Goal: Find specific page/section: Find specific page/section

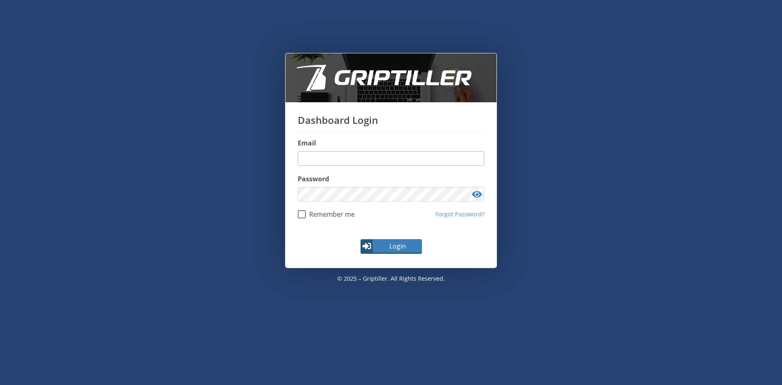
click at [340, 159] on input "email" at bounding box center [391, 158] width 186 height 15
type input "**********"
click at [360, 239] on button "Login" at bounding box center [390, 246] width 61 height 15
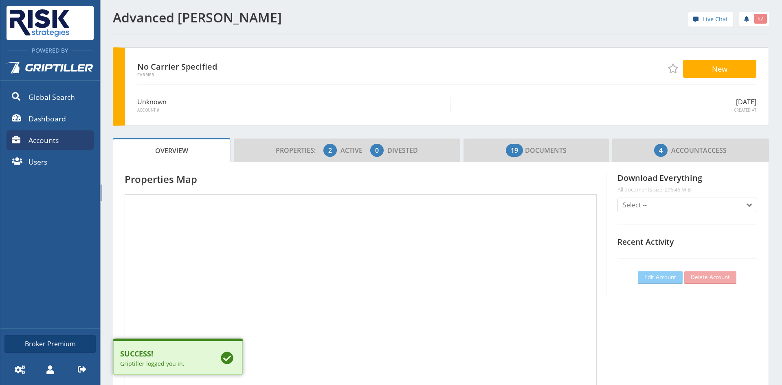
scroll to position [72, 227]
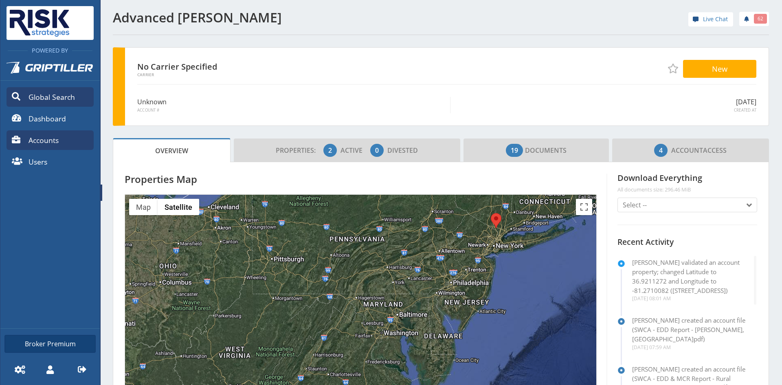
click at [50, 103] on link "Global Search" at bounding box center [50, 97] width 87 height 20
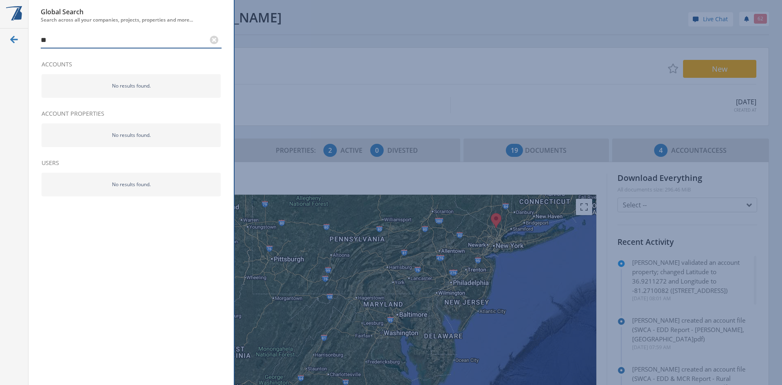
type input "*"
